Goal: Transaction & Acquisition: Register for event/course

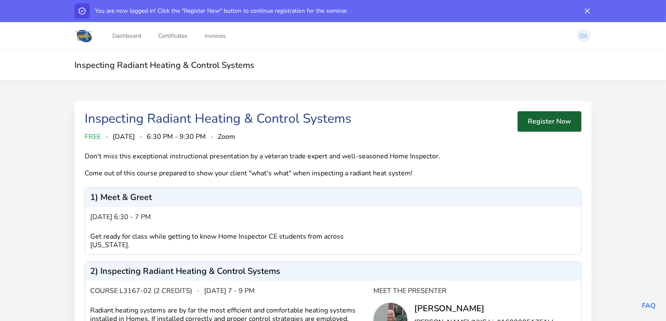
click at [531, 122] on button "Register Now" at bounding box center [549, 121] width 64 height 20
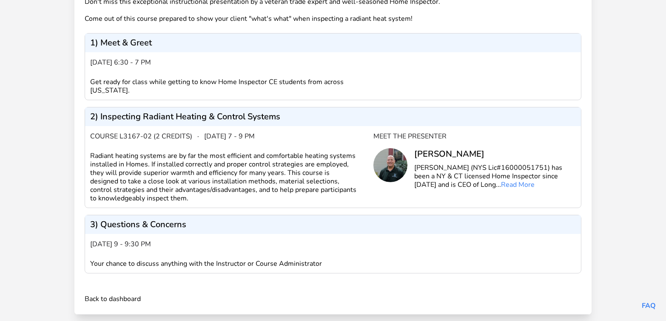
scroll to position [161, 0]
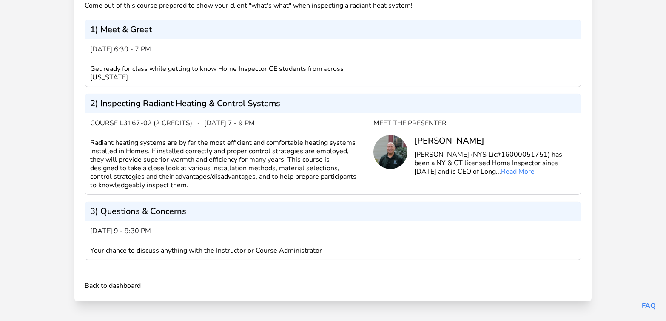
drag, startPoint x: 83, startPoint y: 31, endPoint x: 248, endPoint y: 234, distance: 261.7
click at [248, 234] on div "Inspecting Radiant Heating & Control Systems Registered FREE · [DATE] · 6:30 PM…" at bounding box center [332, 117] width 517 height 369
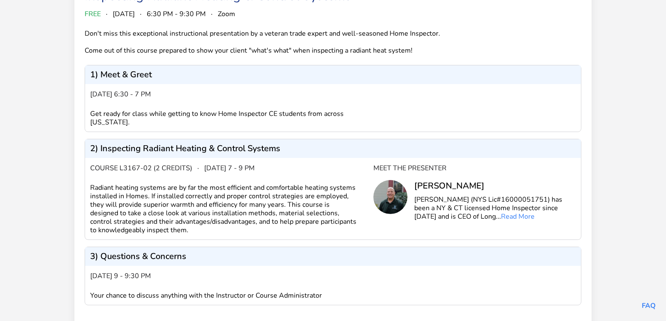
scroll to position [84, 0]
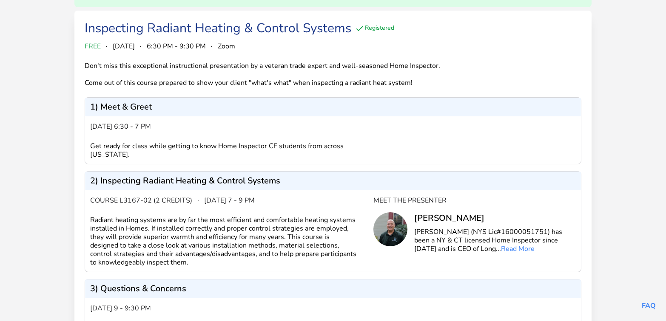
click at [293, 114] on div "1) Meet & Greet" at bounding box center [333, 107] width 496 height 19
drag, startPoint x: 112, startPoint y: 44, endPoint x: 198, endPoint y: 267, distance: 239.2
click at [198, 267] on div "Inspecting Radiant Heating & Control Systems Registered FREE · [DATE] · 6:30 PM…" at bounding box center [333, 195] width 497 height 348
drag, startPoint x: 255, startPoint y: 226, endPoint x: 487, endPoint y: 162, distance: 240.6
click at [487, 162] on div "[DATE] 6:30 - 7 pm Get ready for class while getting to know Home Inspector CE …" at bounding box center [333, 140] width 496 height 48
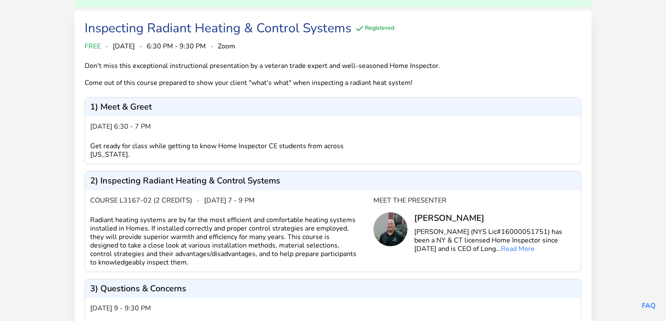
click at [106, 44] on span "·" at bounding box center [107, 46] width 2 height 10
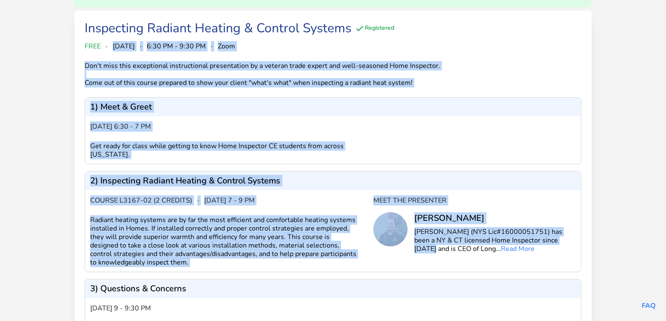
drag, startPoint x: 112, startPoint y: 44, endPoint x: 557, endPoint y: 242, distance: 486.8
click at [557, 242] on div "Inspecting Radiant Heating & Control Systems Registered FREE · [DATE] · 6:30 PM…" at bounding box center [333, 195] width 497 height 348
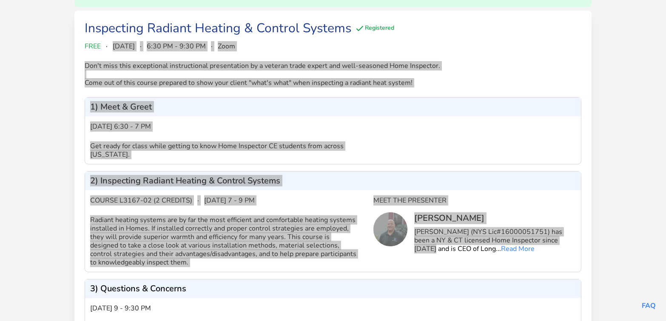
scroll to position [84, 0]
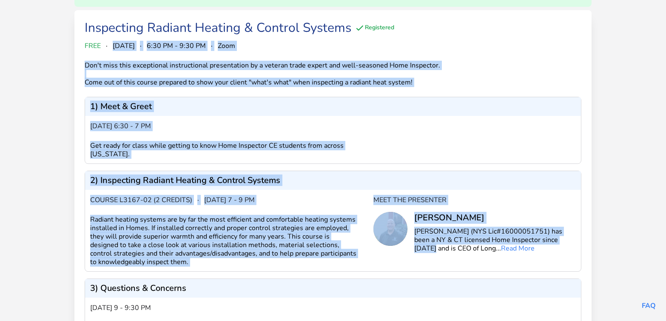
click at [60, 62] on div "Your attendance has been set! Thank you for registering and we look forward to …" at bounding box center [333, 186] width 666 height 425
click at [111, 44] on div "FREE · [DATE] · 6:30 PM - 9:30 PM · Zoom" at bounding box center [333, 46] width 497 height 10
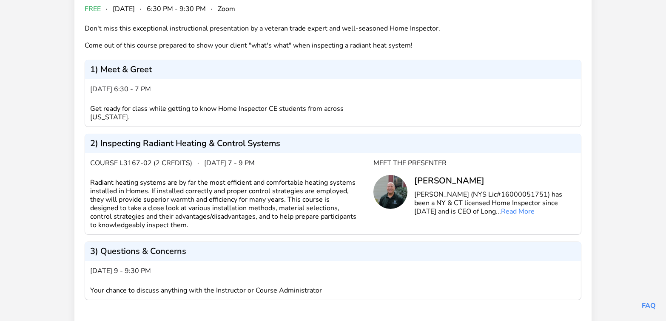
scroll to position [161, 0]
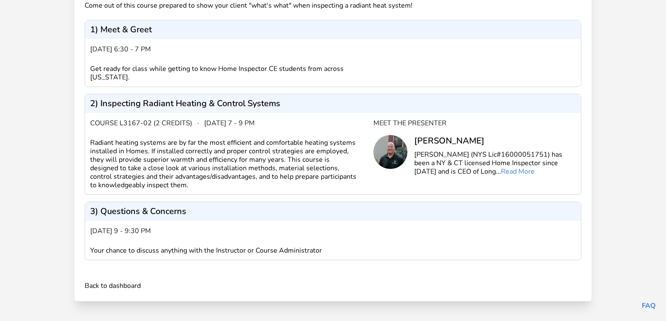
drag, startPoint x: 113, startPoint y: 45, endPoint x: 342, endPoint y: 249, distance: 306.6
click at [342, 249] on div "Inspecting Radiant Heating & Control Systems Registered FREE · [DATE] · 6:30 PM…" at bounding box center [333, 117] width 497 height 348
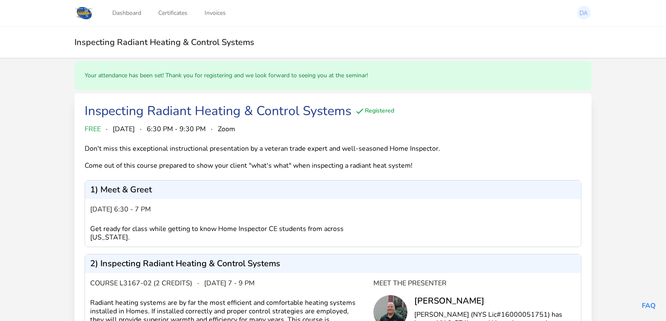
scroll to position [0, 0]
click at [605, 113] on div "Your attendance has been set! Thank you for registering and we look forward to …" at bounding box center [333, 271] width 666 height 425
